Goal: Task Accomplishment & Management: Manage account settings

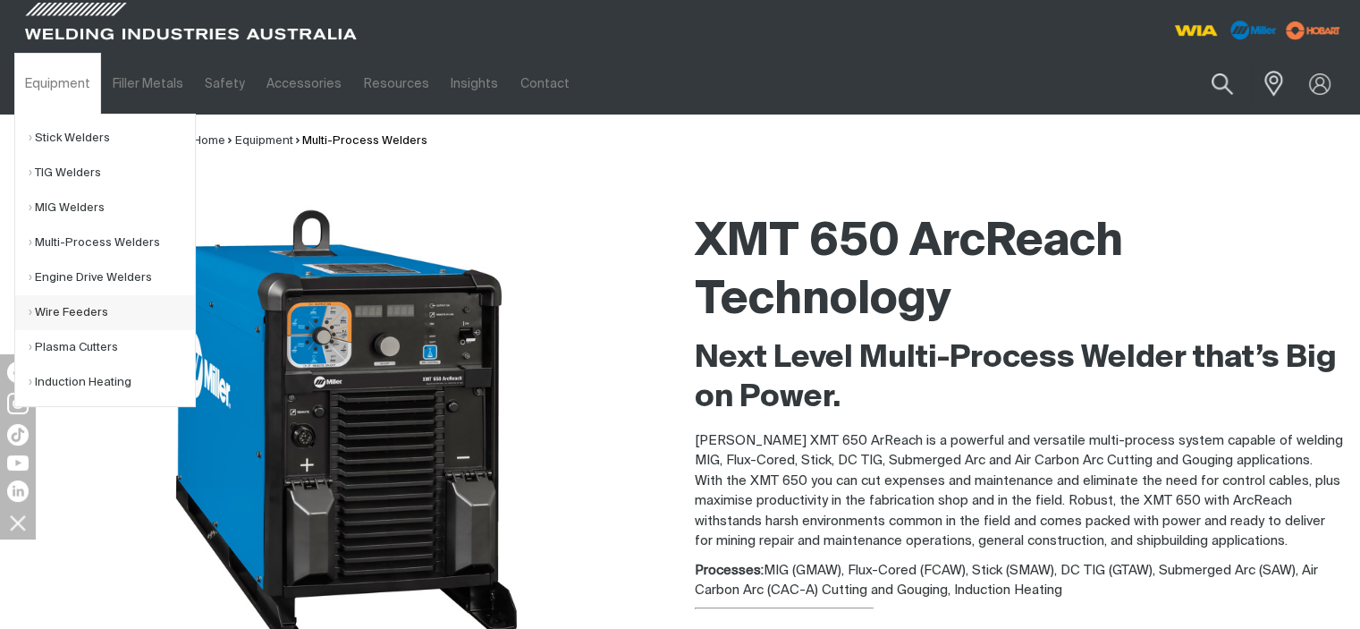
click at [72, 321] on link "Wire Feeders" at bounding box center [112, 312] width 166 height 35
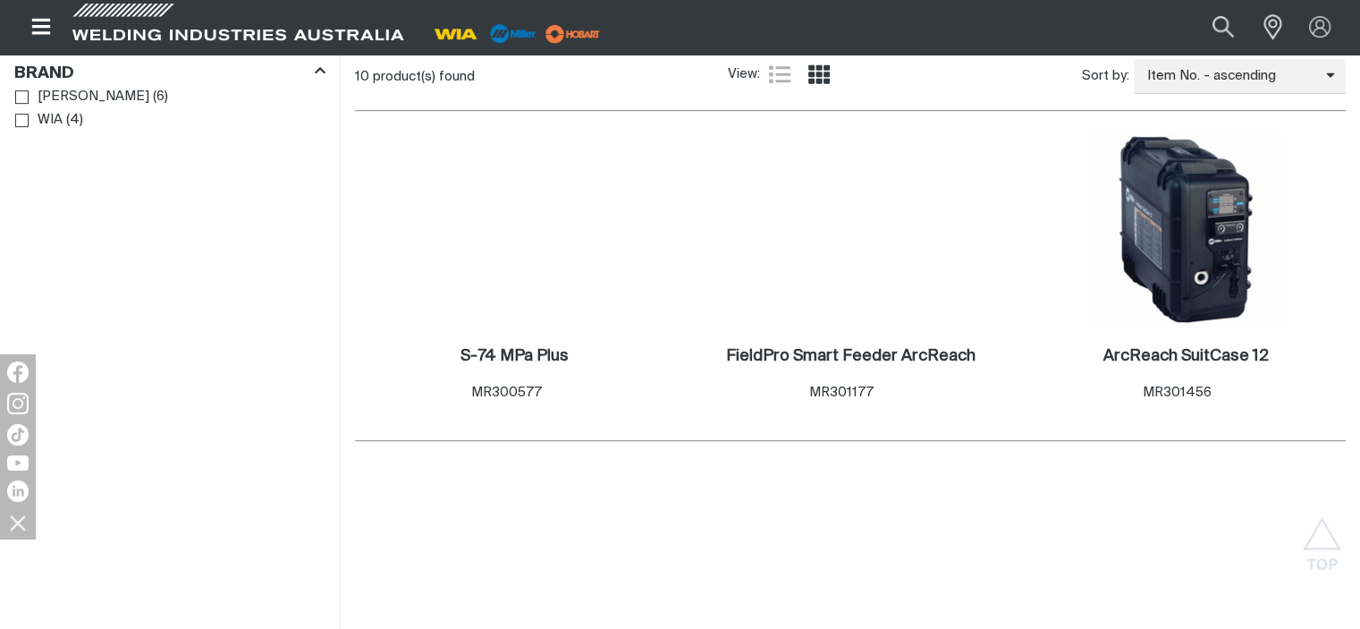
scroll to position [923, 0]
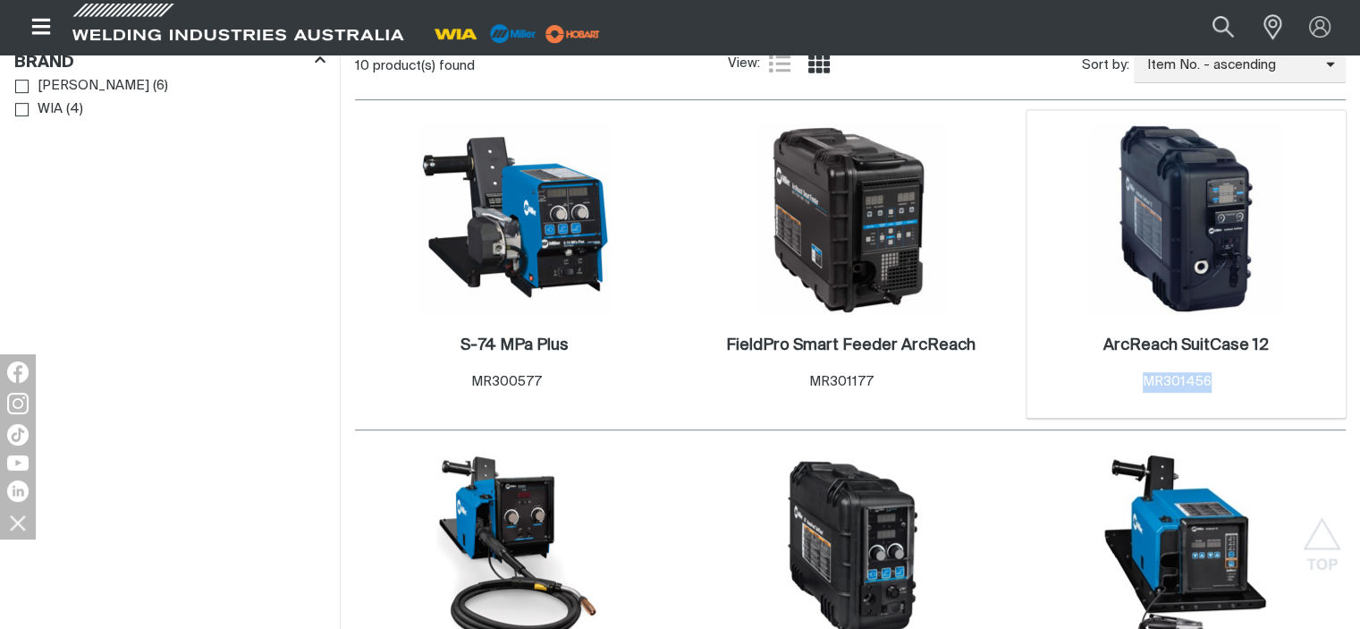
drag, startPoint x: 1235, startPoint y: 357, endPoint x: 1131, endPoint y: 360, distance: 104.7
click at [1131, 360] on div "ArcReach SuitCase 12 . Item No. MR301456" at bounding box center [1186, 363] width 165 height 57
copy span "MR301456"
click at [1228, 33] on button "Search products" at bounding box center [1224, 27] width 72 height 48
click at [1014, 22] on input "Search" at bounding box center [1115, 27] width 275 height 38
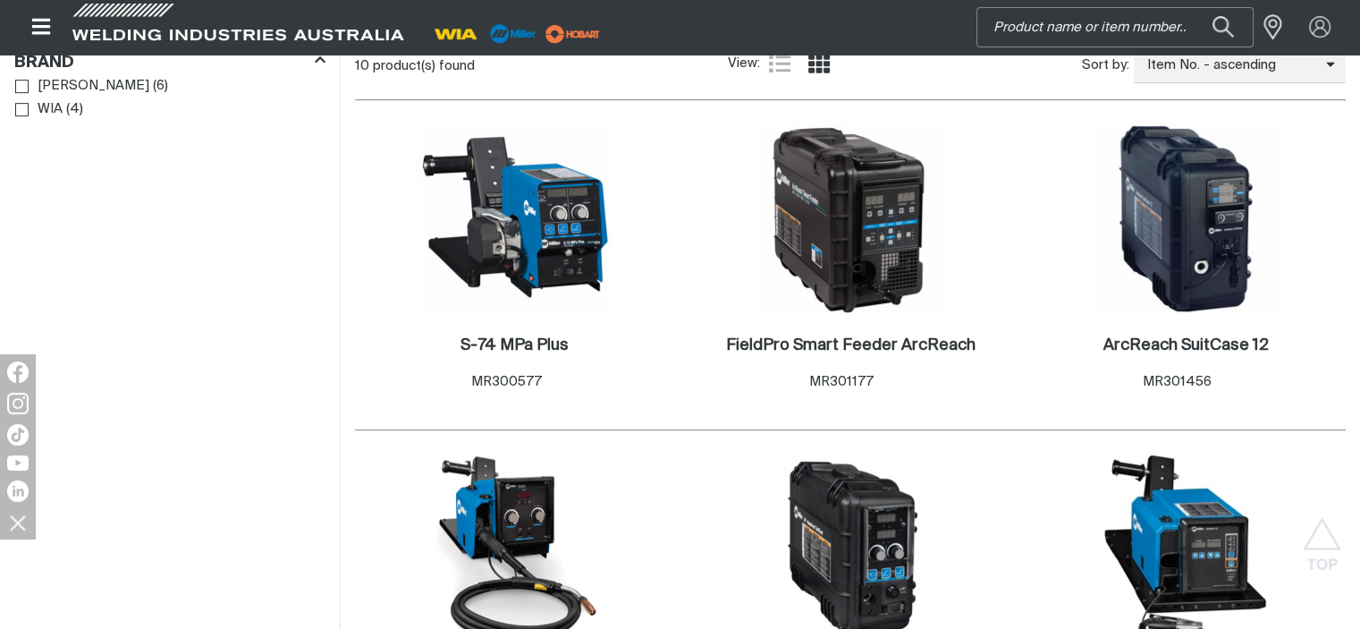
paste input "MR301456"
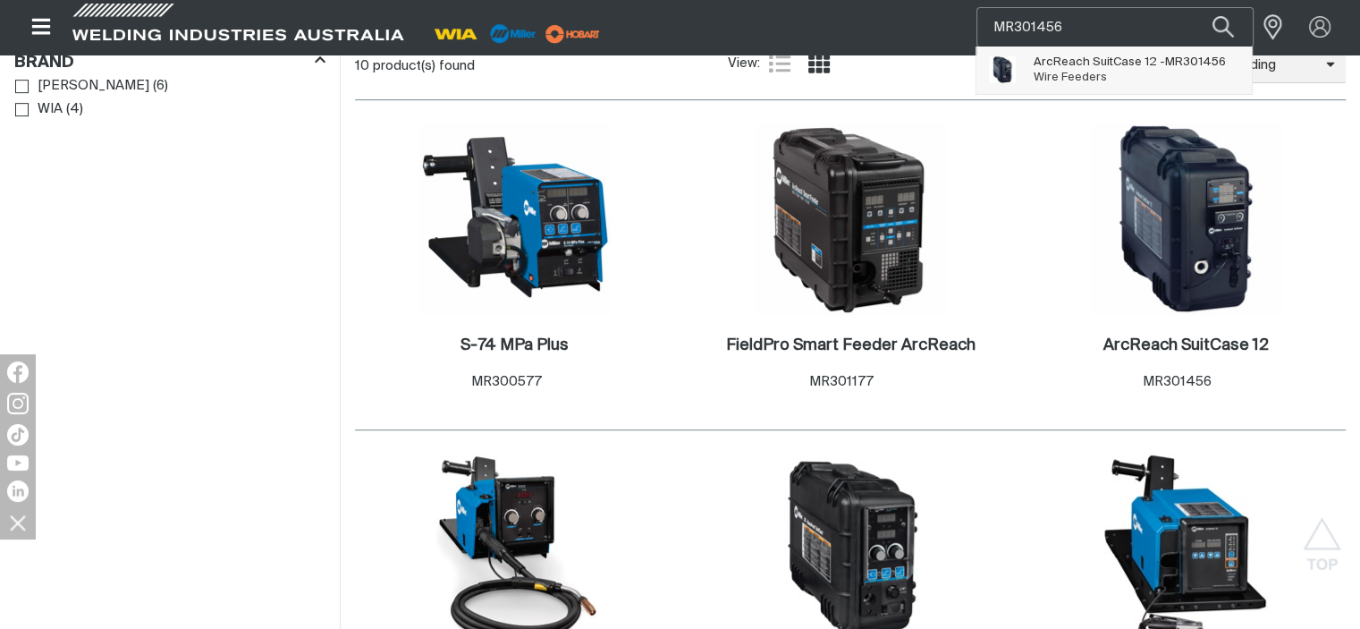
type input "MR301456"
click at [1043, 79] on span "Wire Feeders" at bounding box center [1070, 78] width 73 height 12
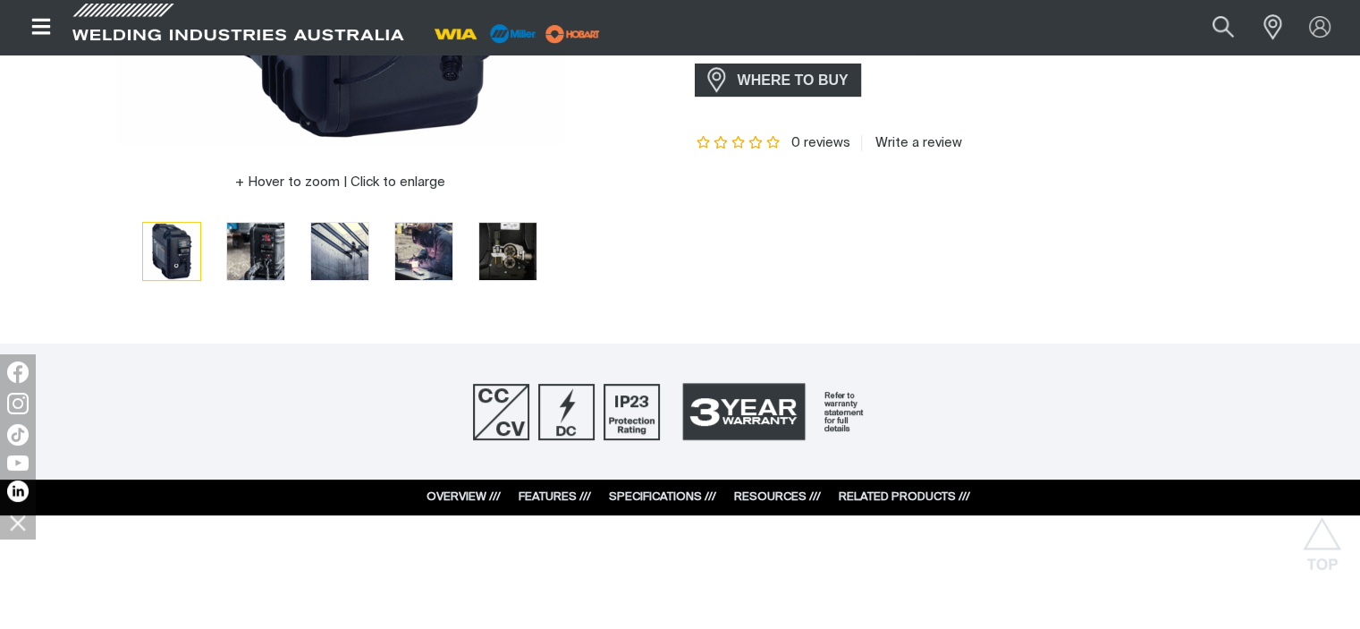
scroll to position [187, 0]
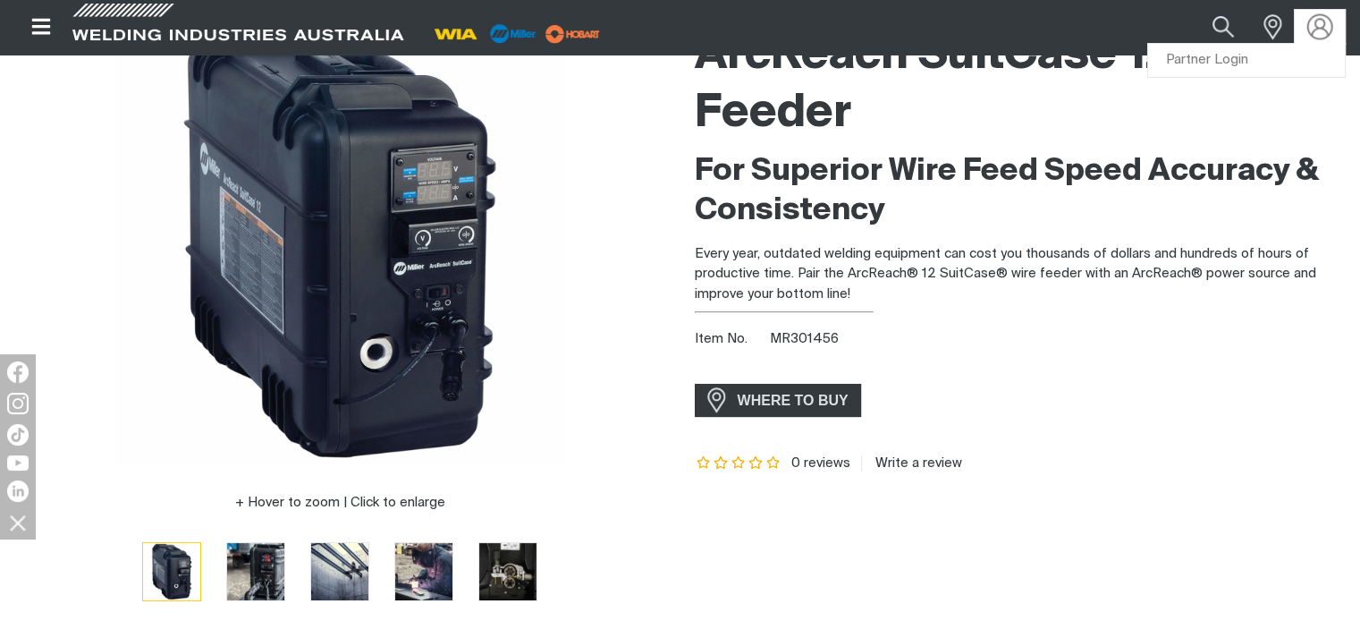
click at [1313, 29] on img at bounding box center [1321, 27] width 26 height 26
click at [1236, 58] on link "Partner Login" at bounding box center [1246, 60] width 197 height 33
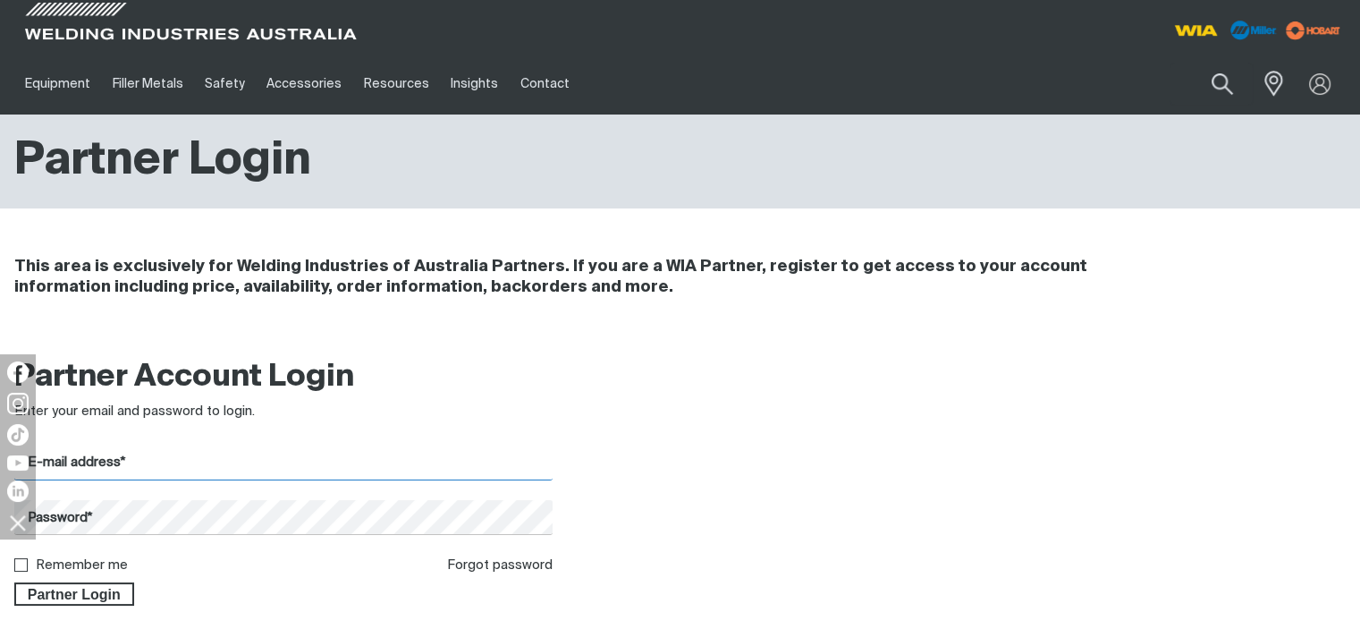
type input "[EMAIL_ADDRESS][DOMAIN_NAME]"
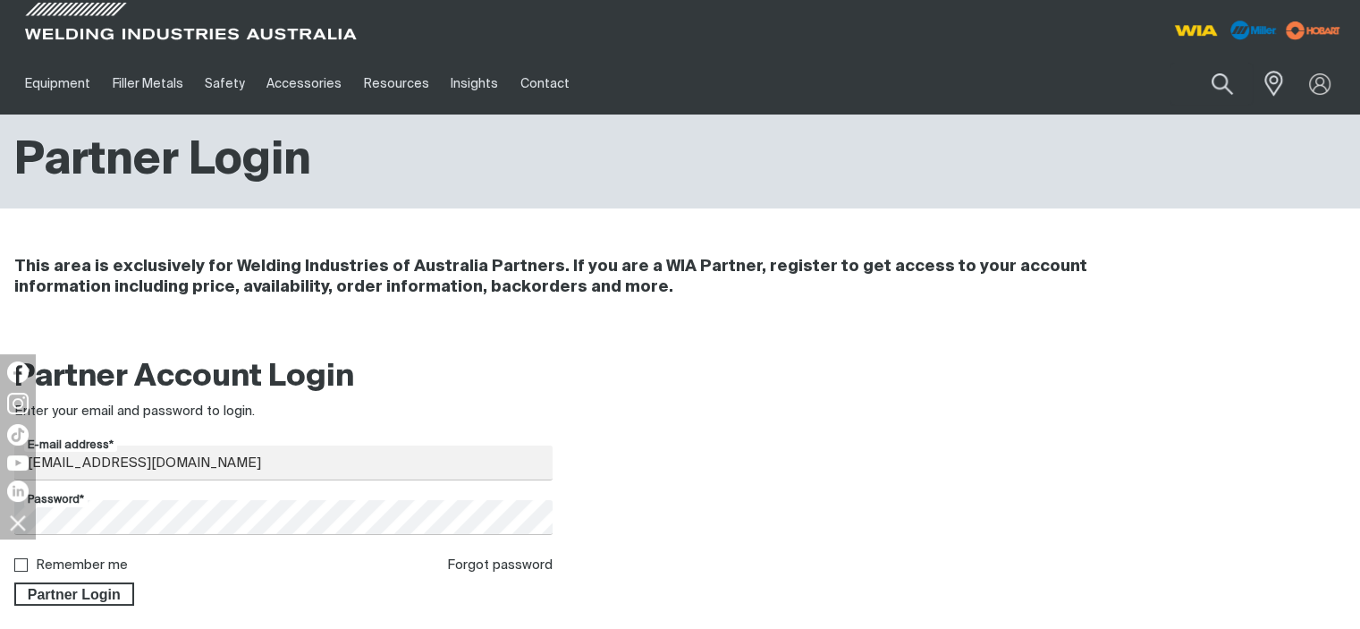
click at [73, 608] on div "Partner Account Login Enter your email and password to login. E-mail address* […" at bounding box center [680, 487] width 1360 height 283
click at [94, 592] on span "Partner Login" at bounding box center [74, 593] width 116 height 23
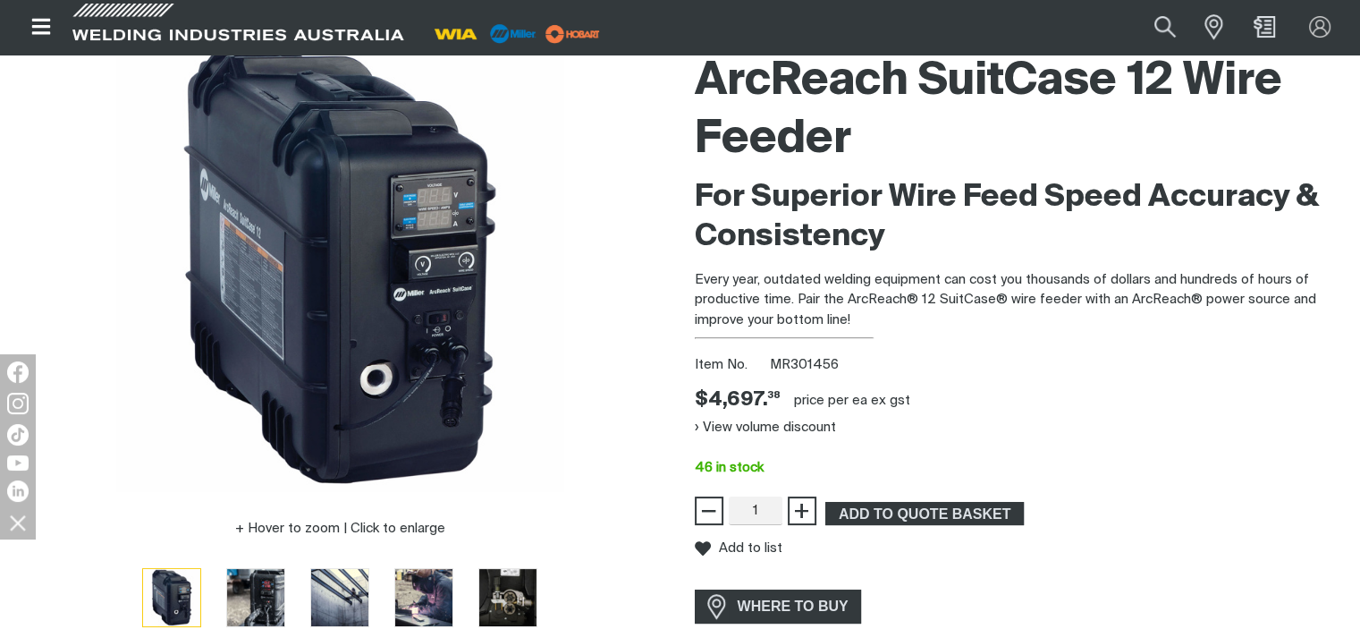
scroll to position [187, 0]
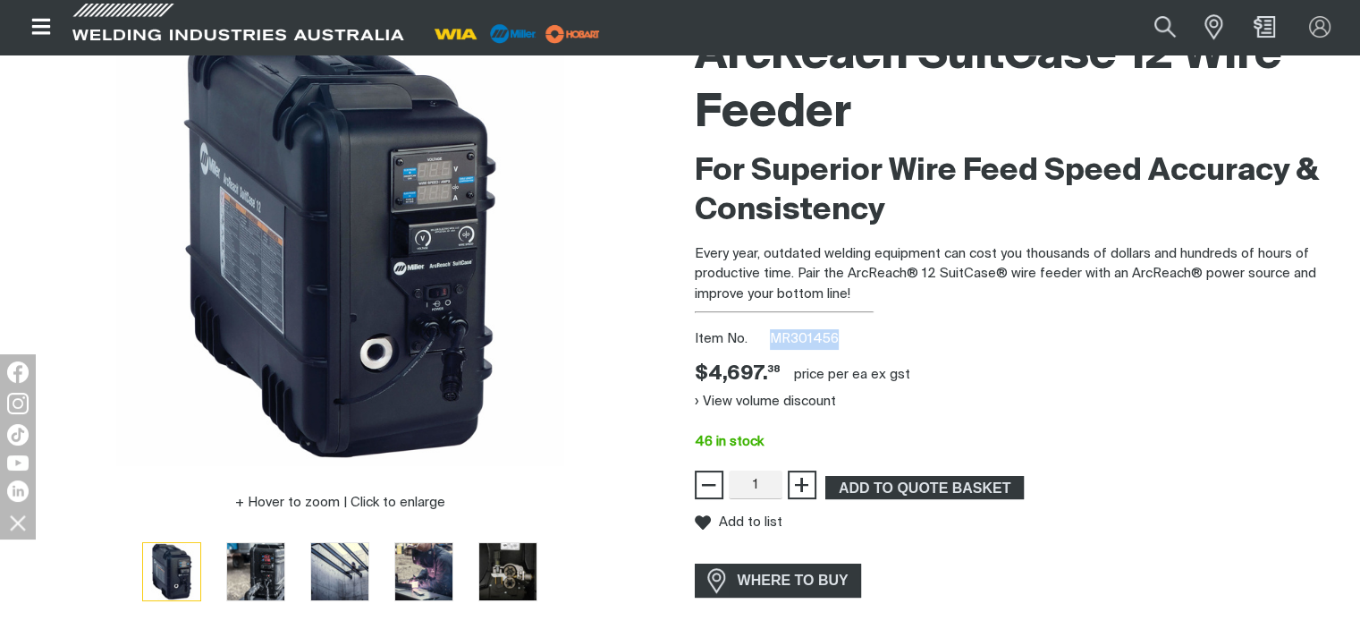
drag, startPoint x: 845, startPoint y: 343, endPoint x: 767, endPoint y: 337, distance: 78.9
click at [767, 337] on div "Item No. MR301456" at bounding box center [1021, 339] width 652 height 21
copy span "MR301456"
